Goal: Navigation & Orientation: Find specific page/section

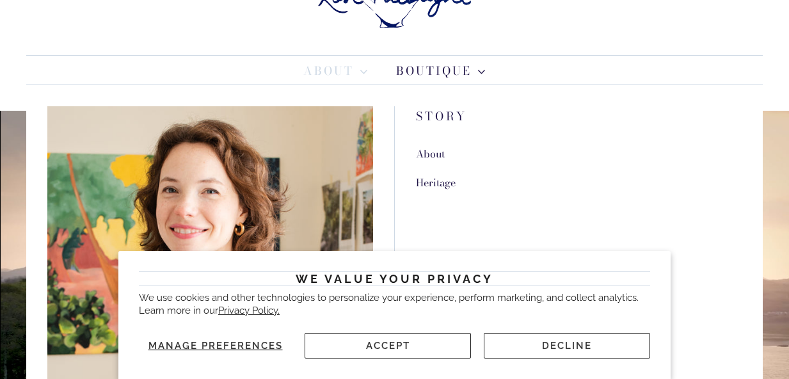
scroll to position [65, 0]
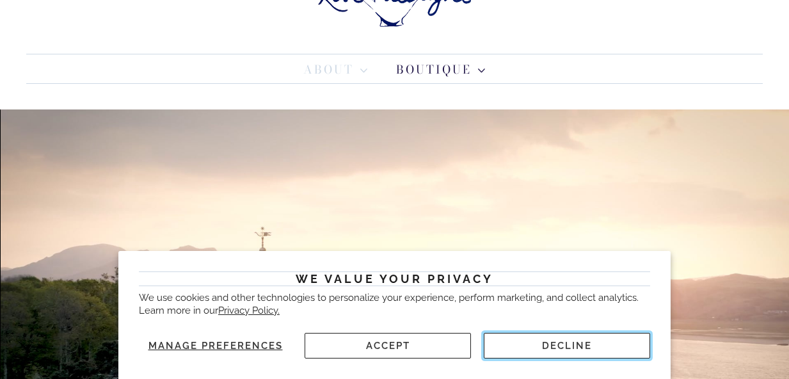
click at [550, 345] on button "Decline" at bounding box center [567, 346] width 166 height 26
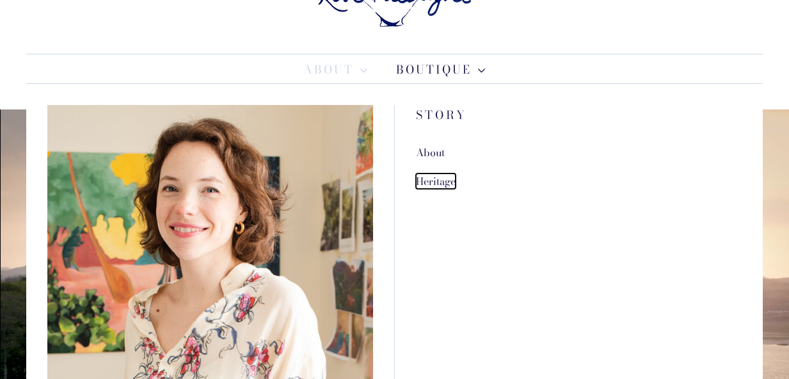
click at [431, 185] on link "Heritage" at bounding box center [436, 180] width 40 height 15
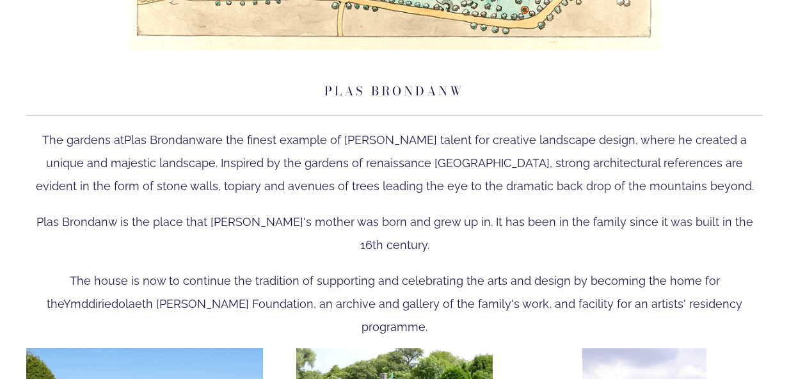
scroll to position [1727, 0]
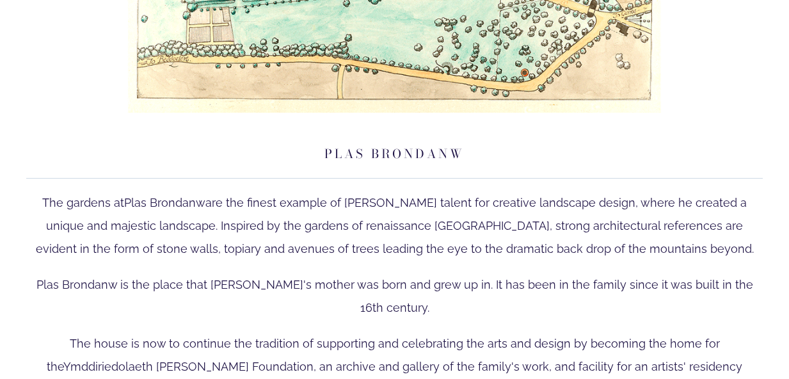
type input "79.18"
